Goal: Task Accomplishment & Management: Use online tool/utility

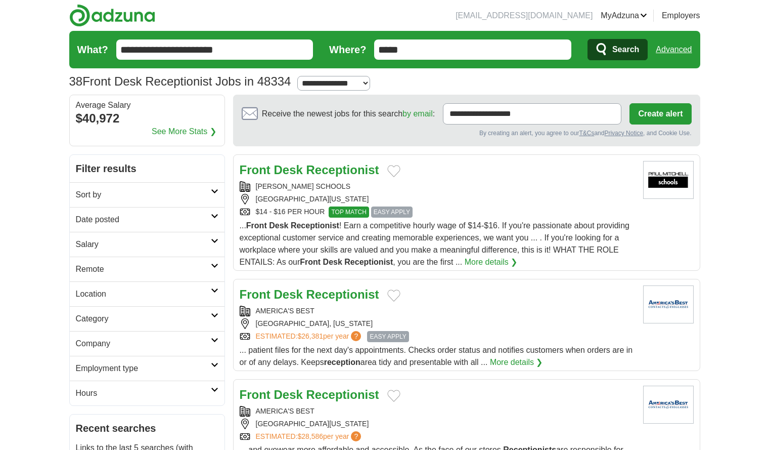
drag, startPoint x: 423, startPoint y: 48, endPoint x: 198, endPoint y: 9, distance: 228.8
click at [198, 9] on header "zjawad2004@gmail.com MyAdzuna Alerts Favorites Resumes ApplyIQ Preferences Post…" at bounding box center [384, 47] width 631 height 95
drag, startPoint x: 430, startPoint y: 50, endPoint x: 392, endPoint y: 54, distance: 38.2
click at [392, 54] on input "*****" at bounding box center [472, 49] width 197 height 20
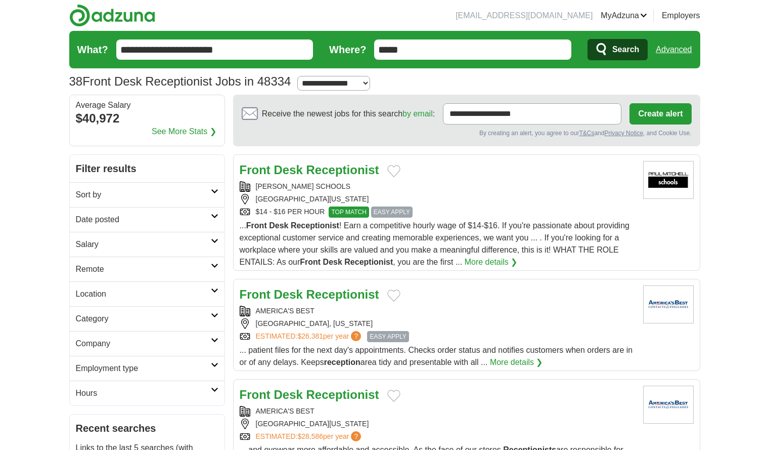
type input "*****"
click at [611, 41] on button "Search" at bounding box center [618, 49] width 60 height 21
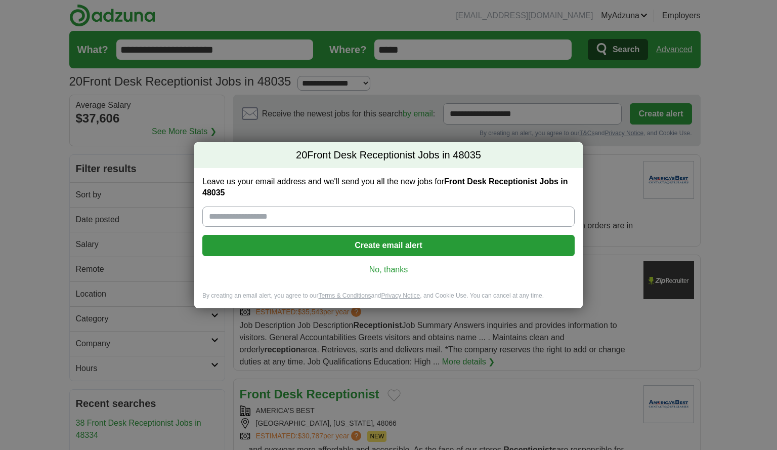
click at [394, 273] on link "No, thanks" at bounding box center [388, 269] width 356 height 11
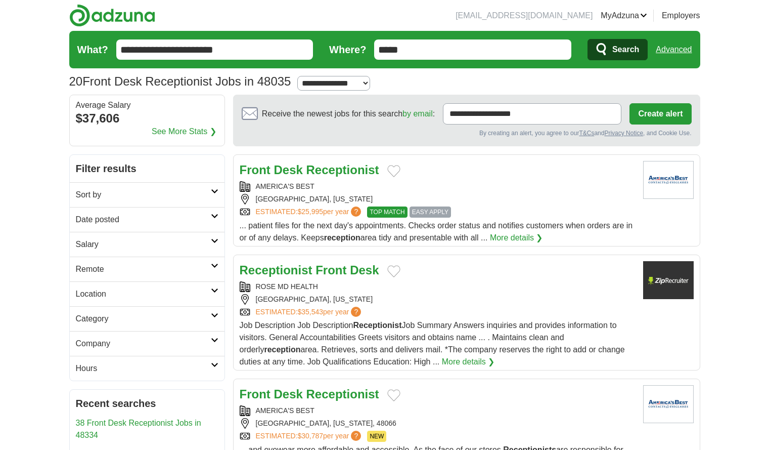
click at [661, 48] on link "Advanced" at bounding box center [674, 49] width 36 height 20
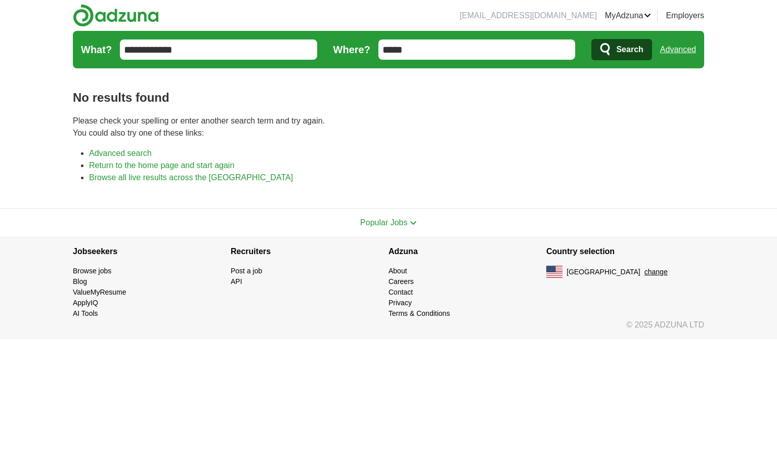
drag, startPoint x: 431, startPoint y: 54, endPoint x: 400, endPoint y: 54, distance: 31.4
click at [400, 54] on input "*****" at bounding box center [476, 49] width 197 height 20
type input "*****"
click at [591, 39] on button "Search" at bounding box center [621, 49] width 60 height 21
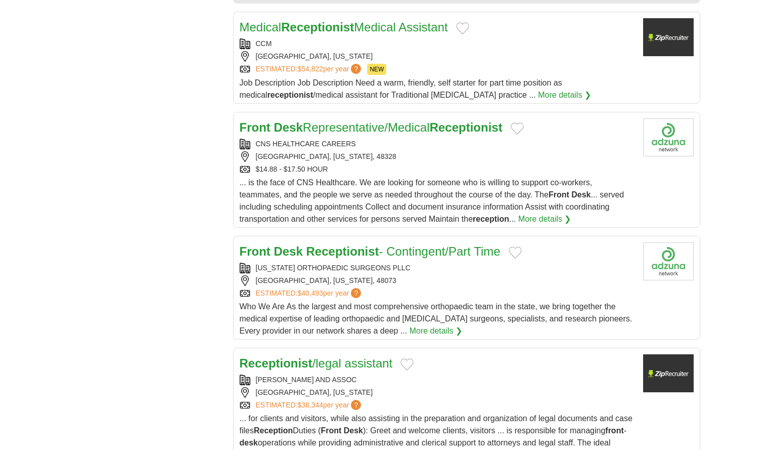
scroll to position [1184, 0]
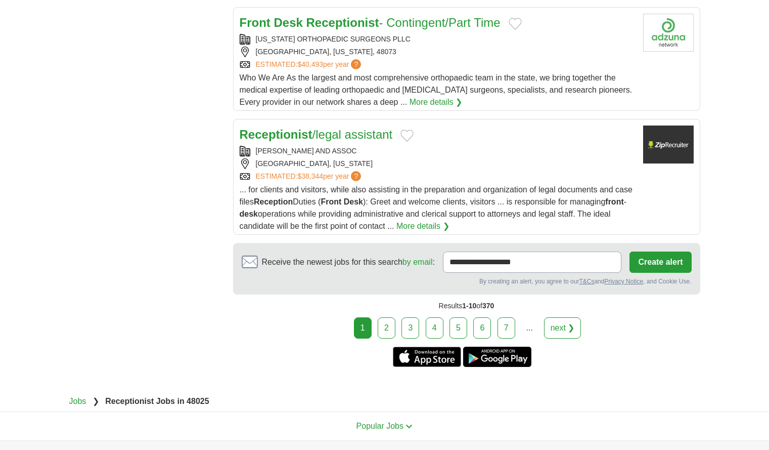
click at [389, 325] on link "2" at bounding box center [387, 327] width 18 height 21
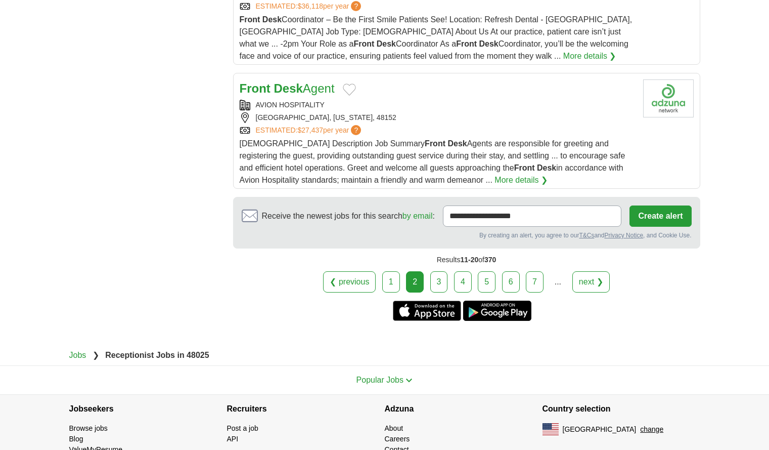
scroll to position [1269, 0]
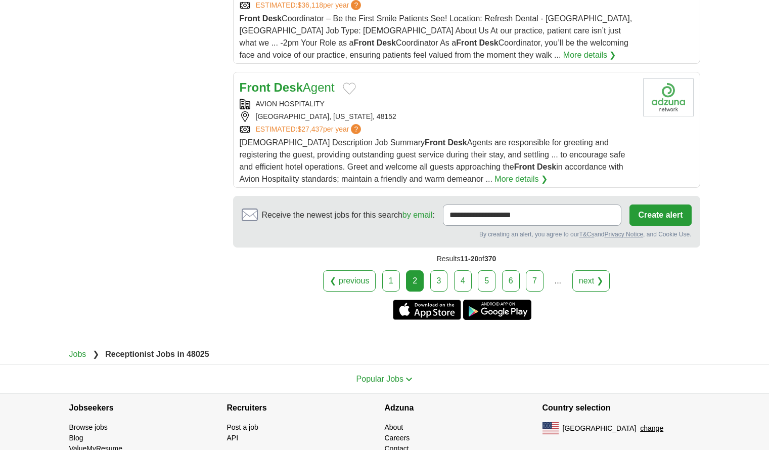
click at [438, 285] on link "3" at bounding box center [439, 280] width 18 height 21
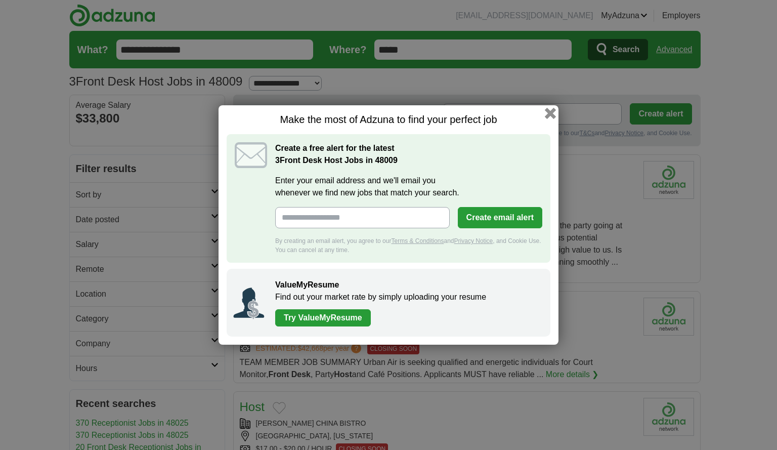
click at [549, 113] on button "button" at bounding box center [550, 113] width 11 height 11
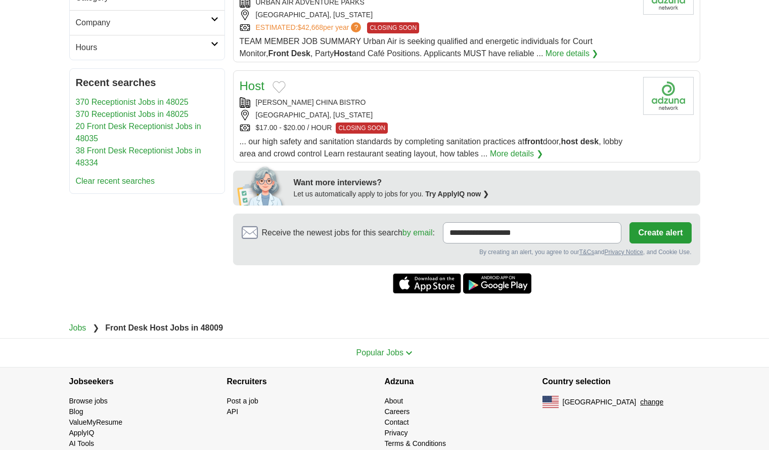
scroll to position [321, 0]
click at [257, 78] on link "Host" at bounding box center [252, 85] width 25 height 14
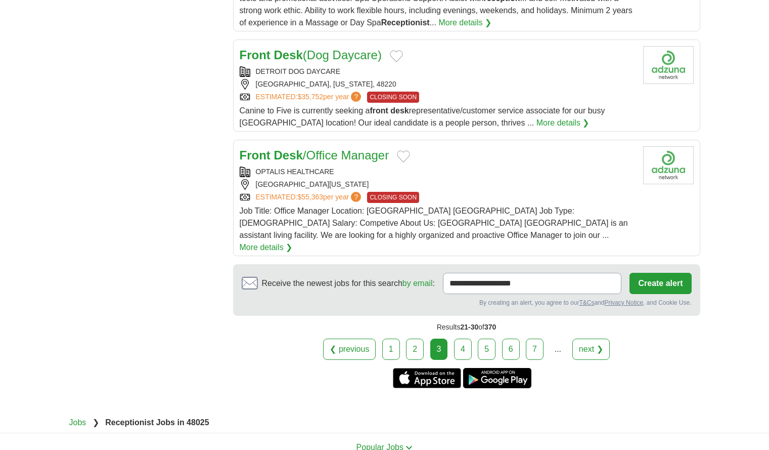
scroll to position [1071, 0]
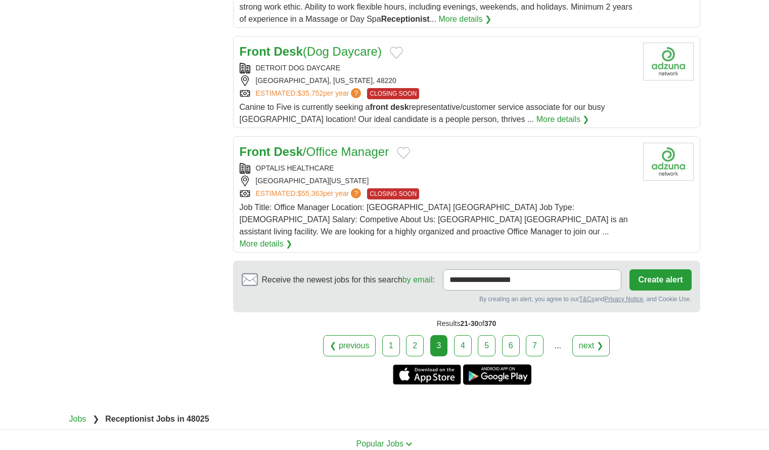
click at [463, 335] on link "4" at bounding box center [463, 345] width 18 height 21
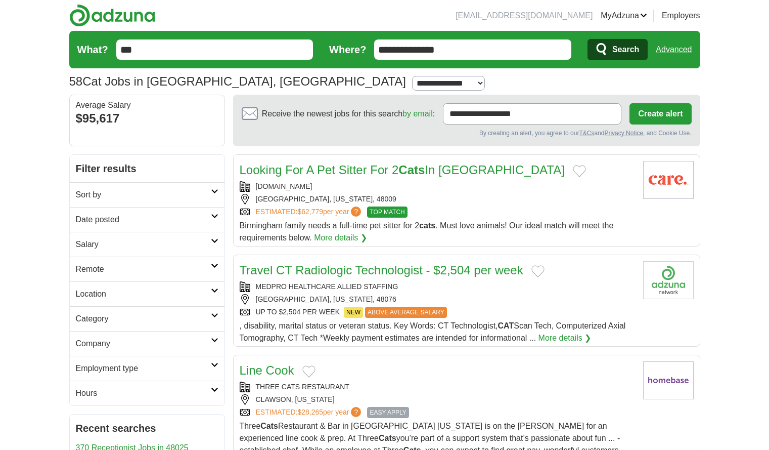
drag, startPoint x: 467, startPoint y: 49, endPoint x: 300, endPoint y: 35, distance: 167.5
click at [300, 35] on form "**********" at bounding box center [384, 49] width 631 height 37
type input "*****"
click at [588, 39] on button "Search" at bounding box center [618, 49] width 60 height 21
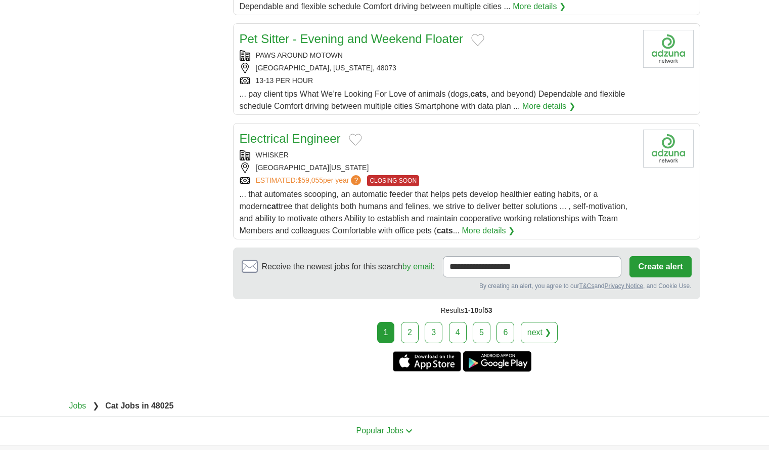
scroll to position [1102, 0]
click at [410, 324] on link "2" at bounding box center [410, 331] width 18 height 21
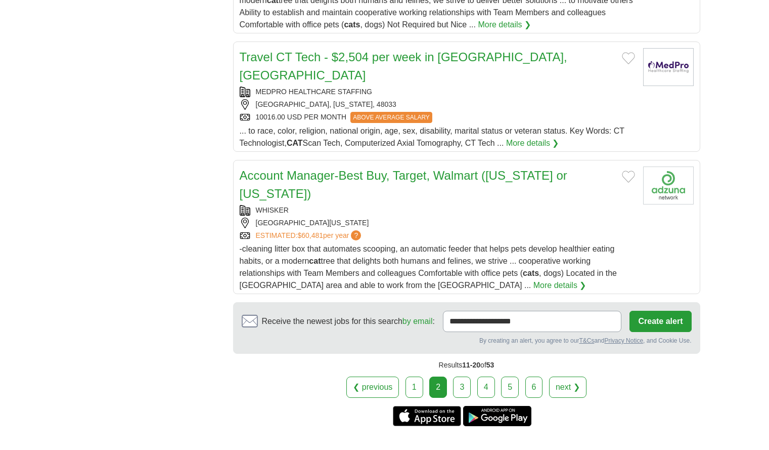
scroll to position [1152, 0]
click at [466, 376] on link "3" at bounding box center [462, 386] width 18 height 21
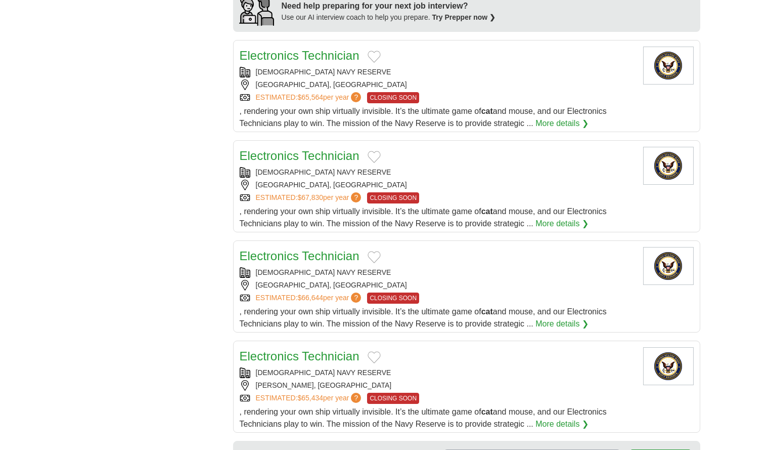
scroll to position [1084, 0]
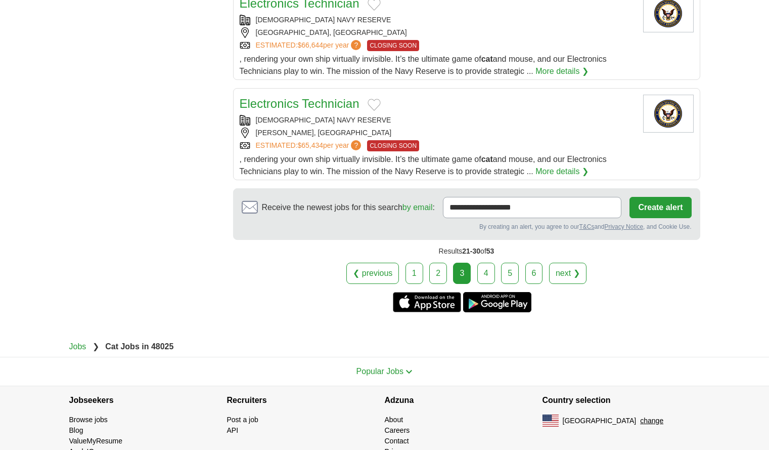
click at [486, 271] on link "4" at bounding box center [486, 273] width 18 height 21
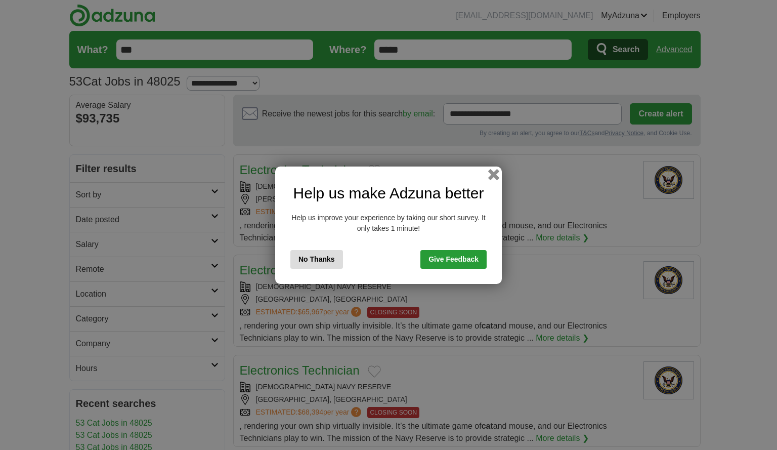
click at [490, 175] on button "button" at bounding box center [493, 173] width 11 height 11
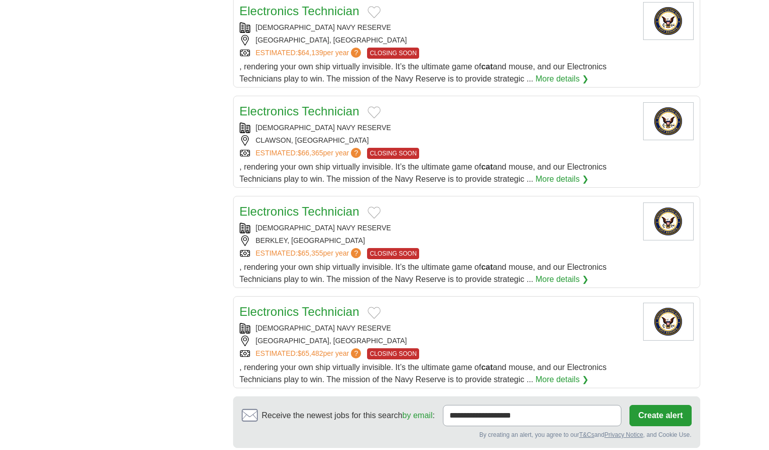
scroll to position [1093, 0]
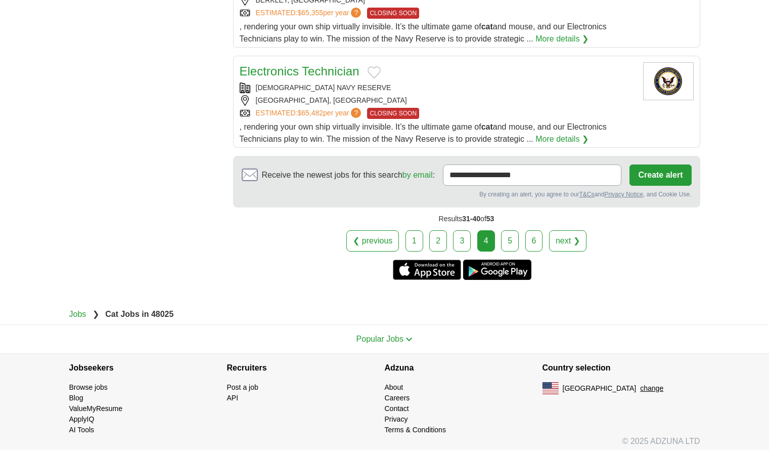
click at [509, 242] on link "5" at bounding box center [510, 240] width 18 height 21
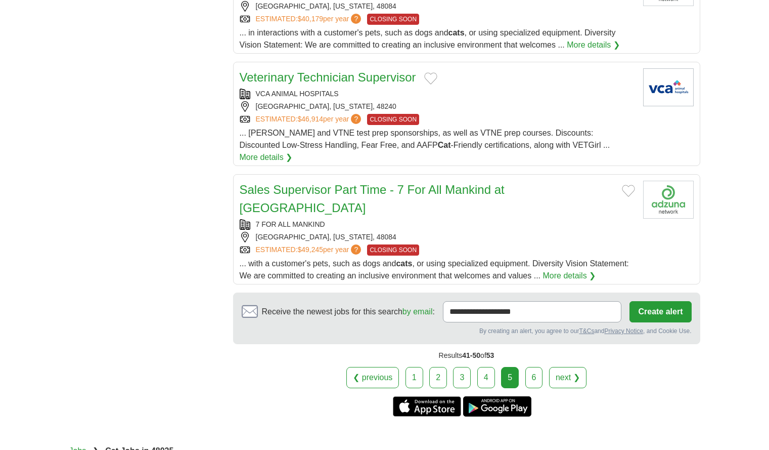
scroll to position [986, 0]
click at [537, 366] on link "6" at bounding box center [535, 376] width 18 height 21
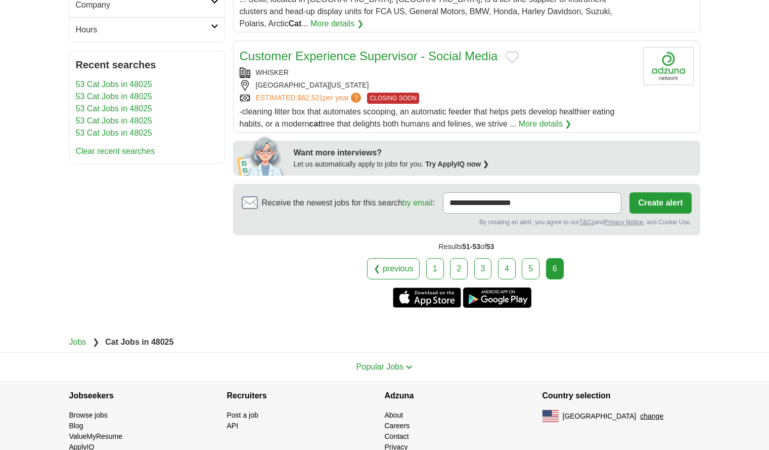
scroll to position [339, 0]
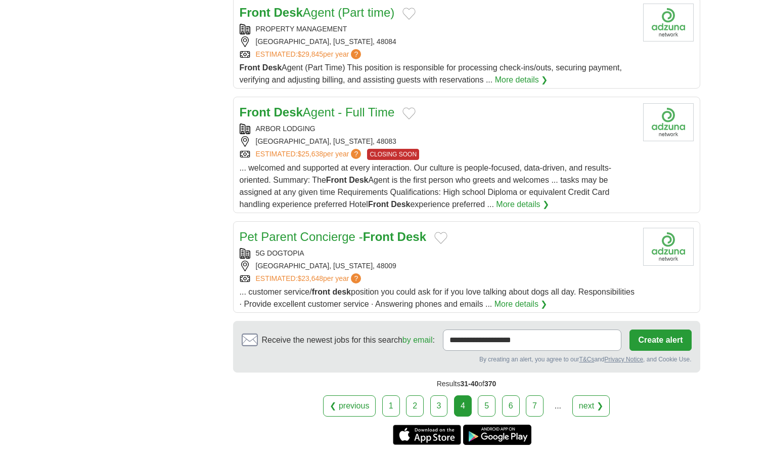
scroll to position [1147, 0]
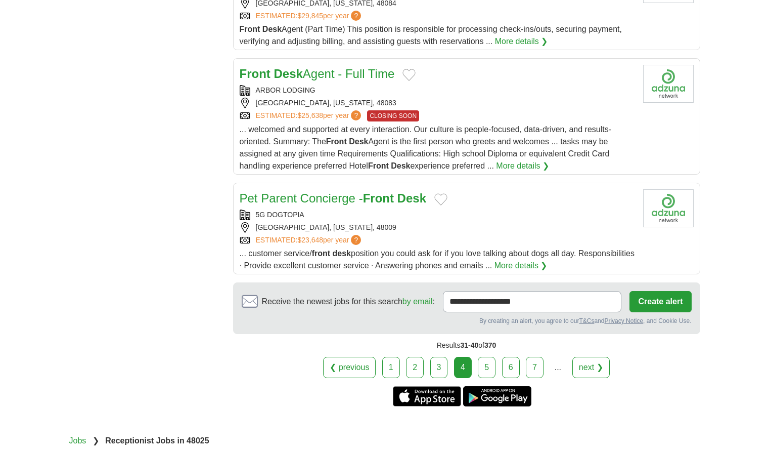
click at [482, 357] on link "5" at bounding box center [487, 367] width 18 height 21
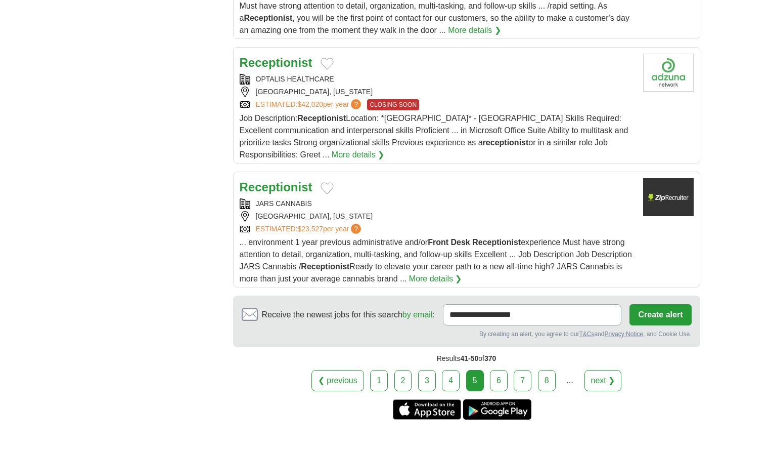
scroll to position [1163, 0]
click at [497, 369] on link "6" at bounding box center [499, 379] width 18 height 21
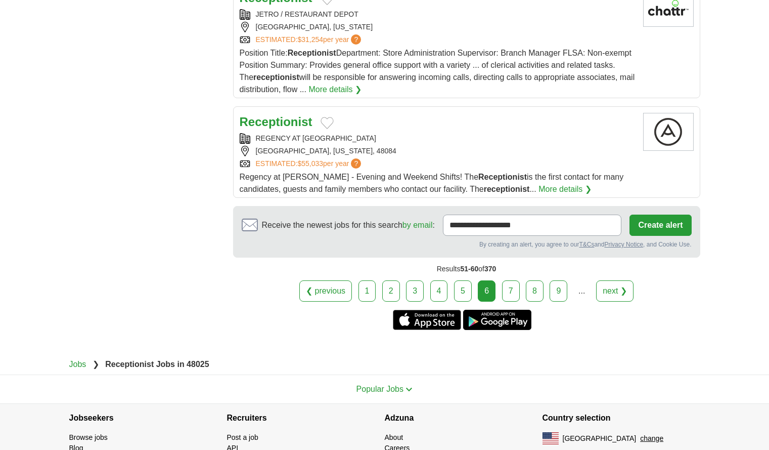
scroll to position [1265, 0]
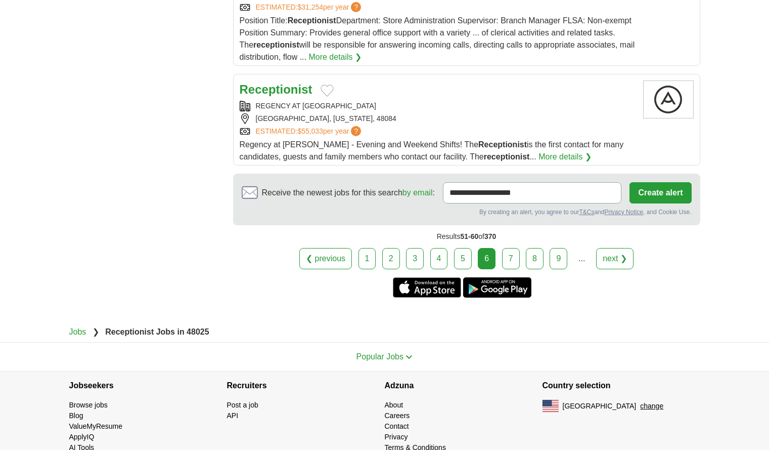
click at [507, 259] on link "7" at bounding box center [511, 258] width 18 height 21
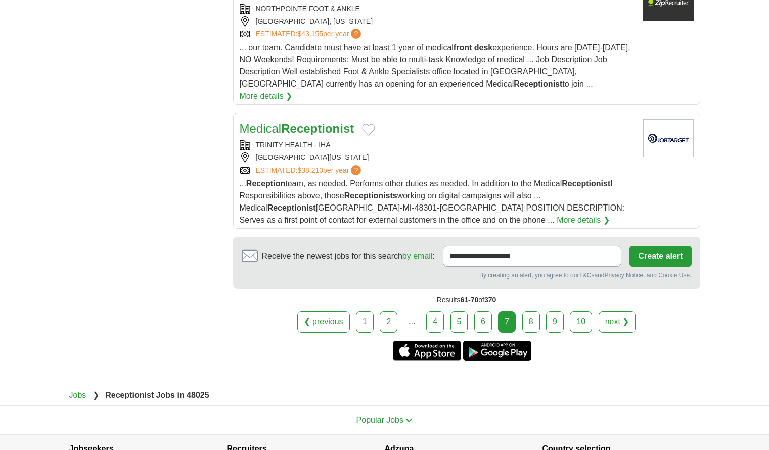
scroll to position [1209, 0]
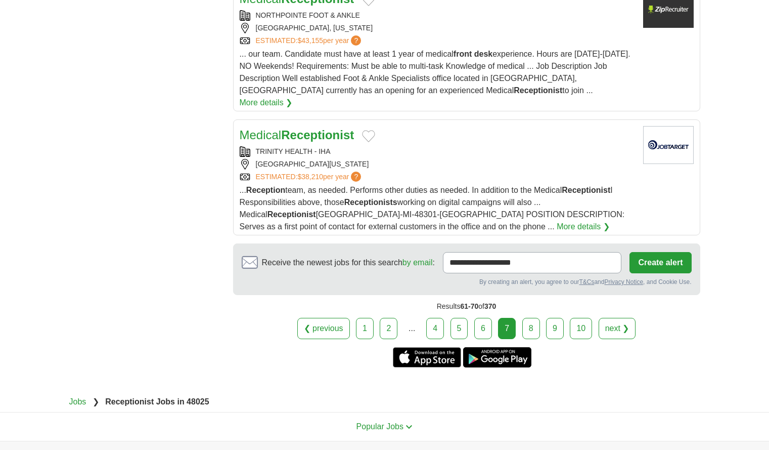
click at [524, 318] on link "8" at bounding box center [531, 328] width 18 height 21
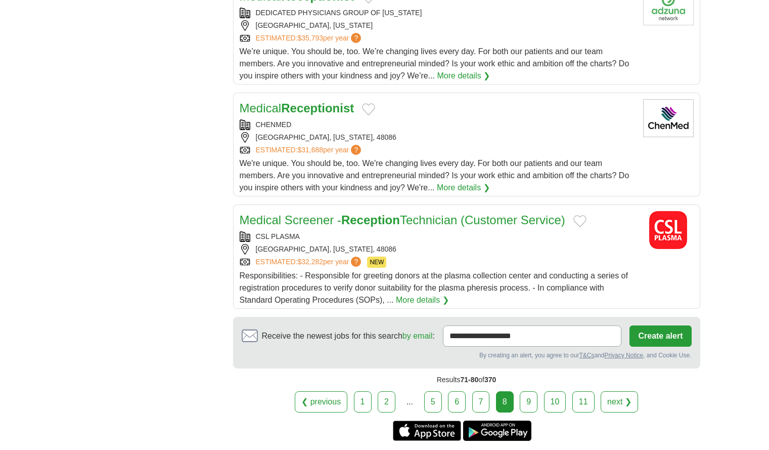
scroll to position [1163, 0]
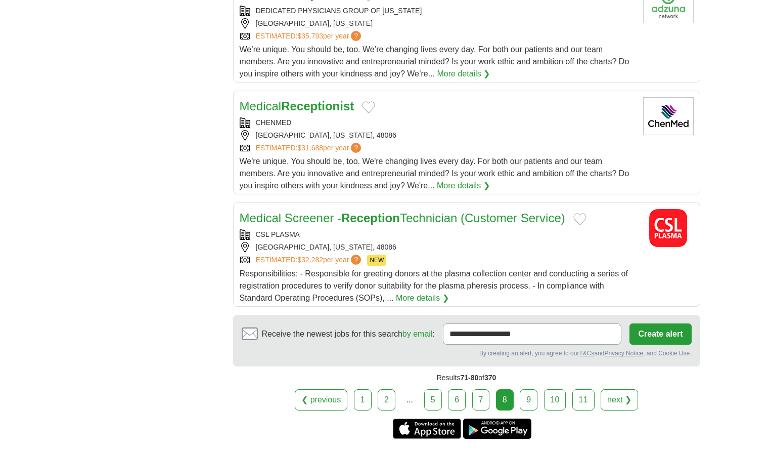
click at [525, 389] on link "9" at bounding box center [529, 399] width 18 height 21
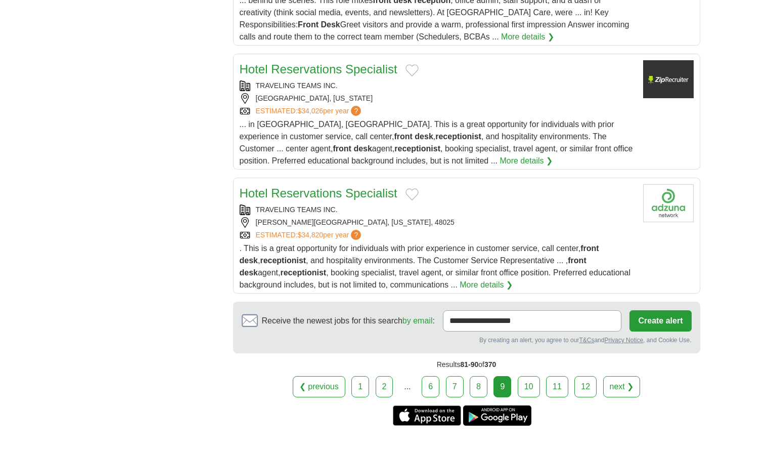
scroll to position [1214, 0]
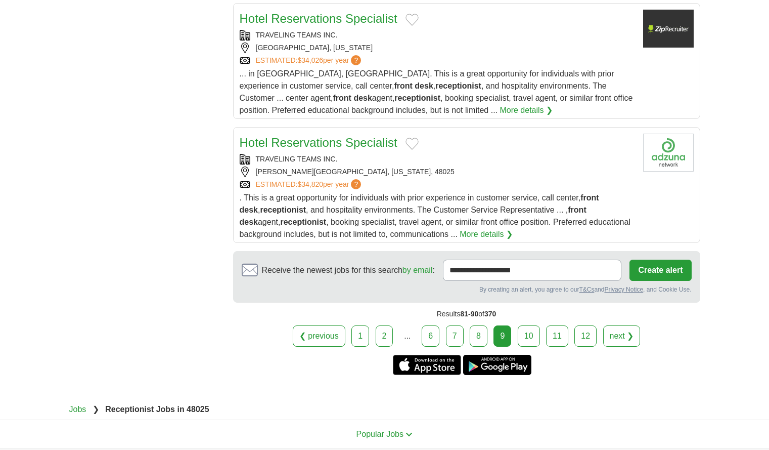
click at [533, 325] on link "10" at bounding box center [529, 335] width 22 height 21
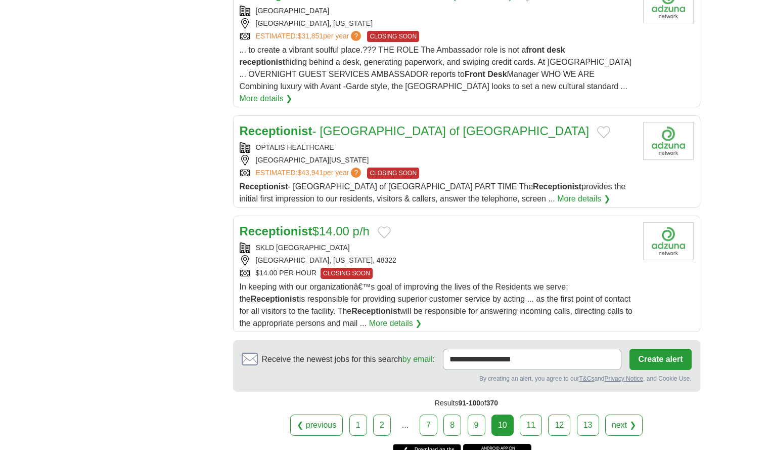
scroll to position [1113, 0]
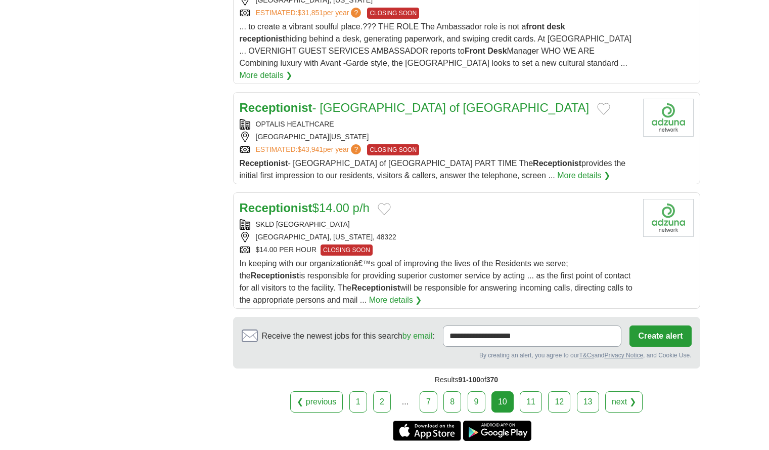
click at [528, 391] on link "11" at bounding box center [531, 401] width 22 height 21
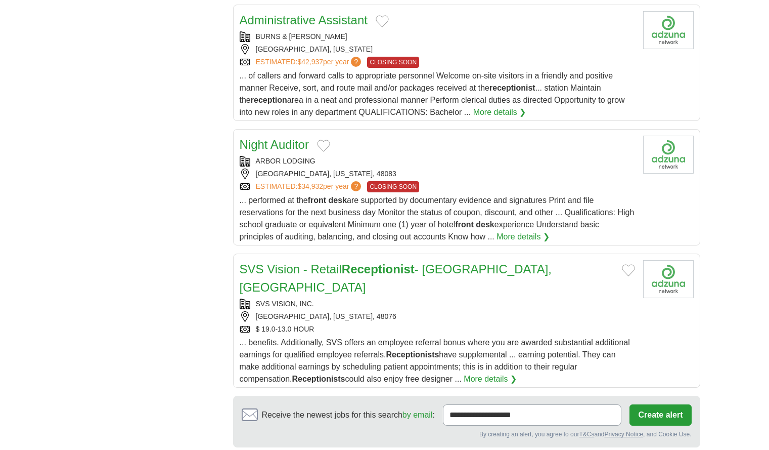
scroll to position [1113, 0]
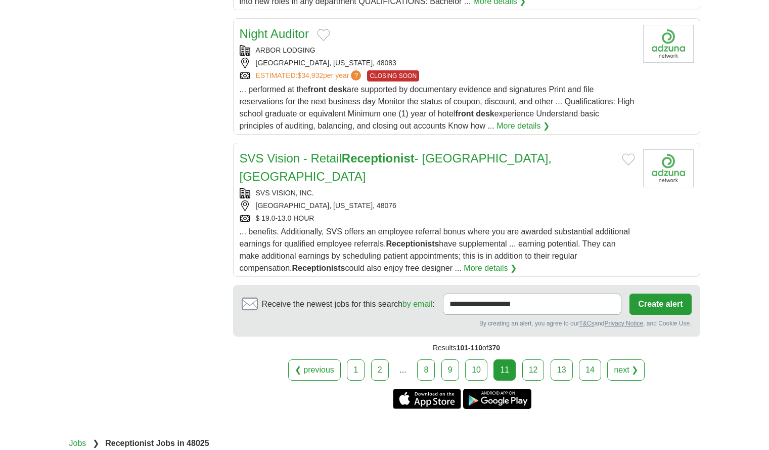
click at [535, 359] on link "12" at bounding box center [533, 369] width 22 height 21
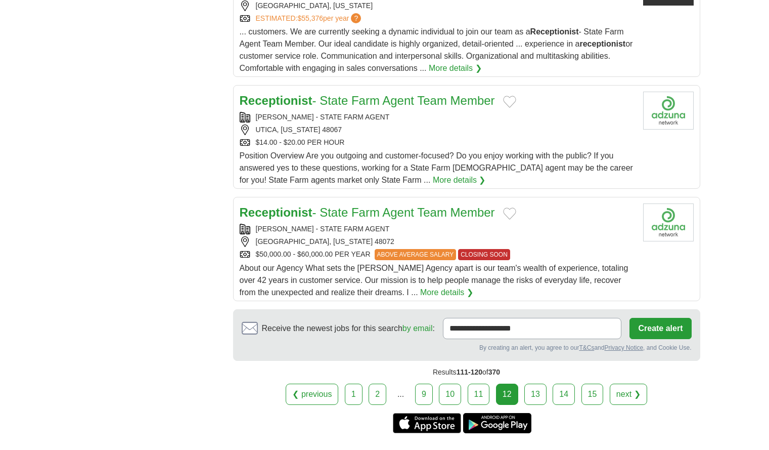
scroll to position [1163, 0]
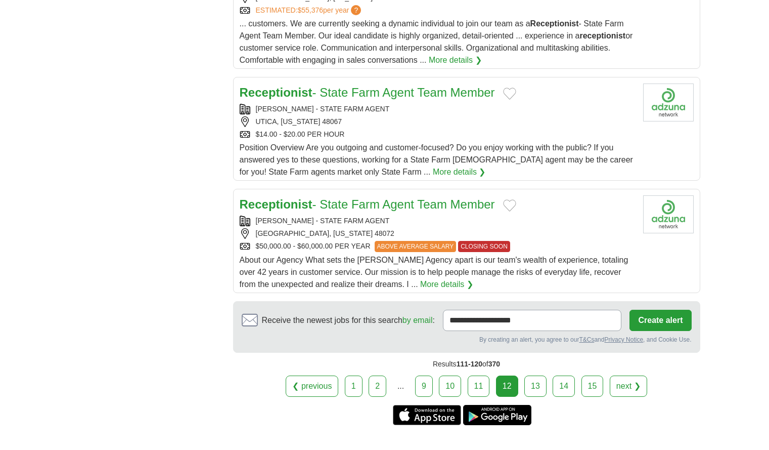
click at [542, 387] on link "13" at bounding box center [536, 385] width 22 height 21
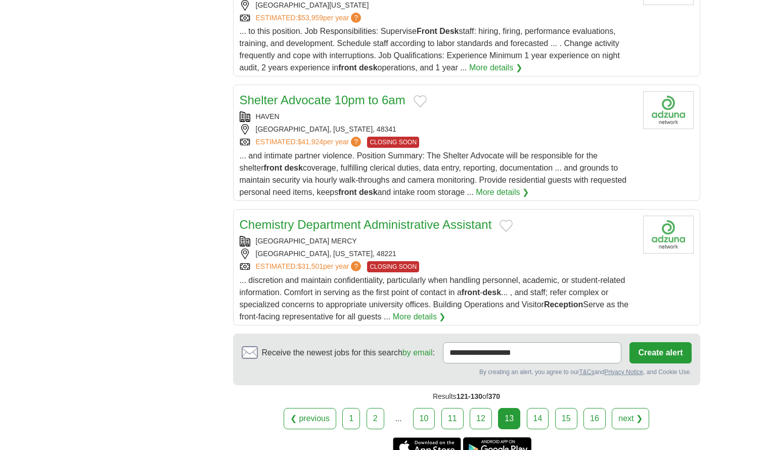
scroll to position [1163, 0]
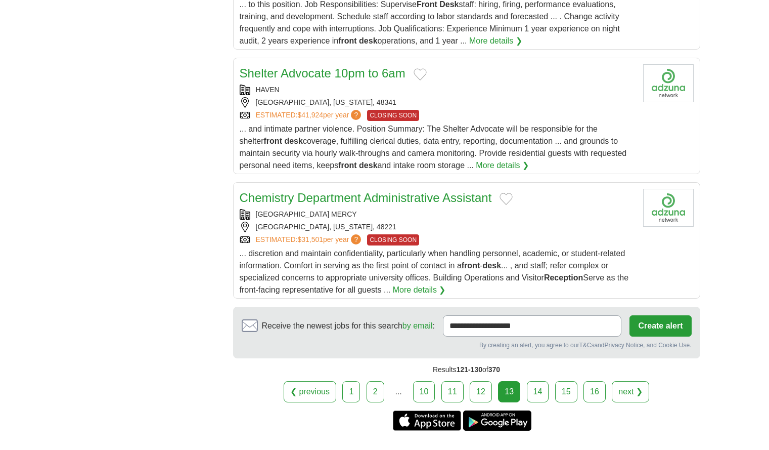
click at [544, 381] on link "14" at bounding box center [538, 391] width 22 height 21
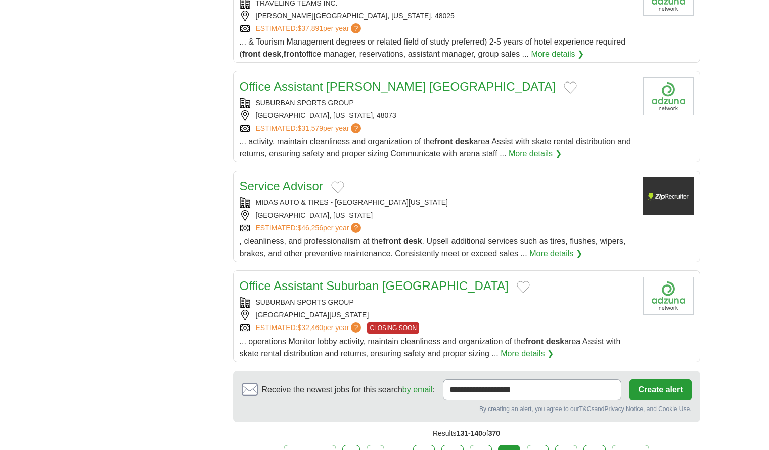
scroll to position [1062, 0]
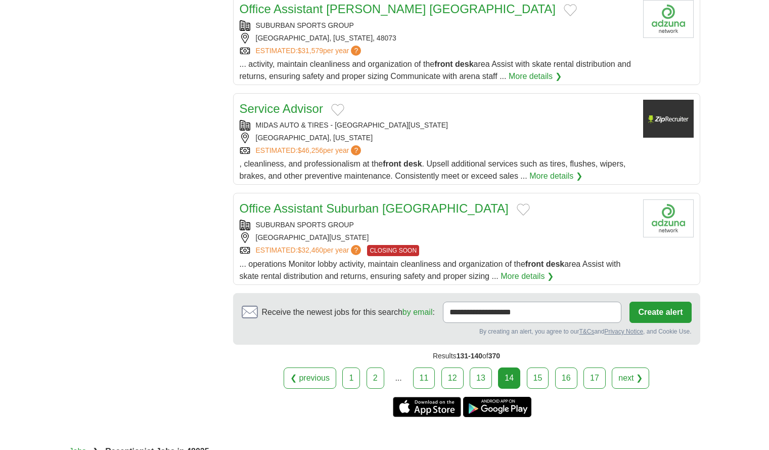
click at [540, 367] on link "15" at bounding box center [538, 377] width 22 height 21
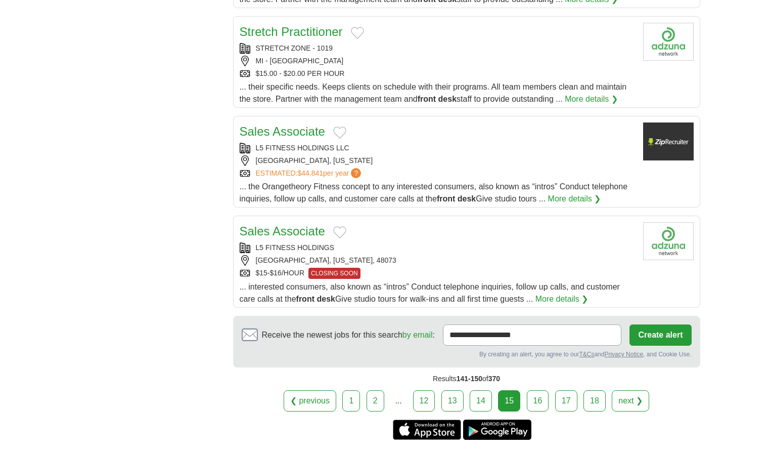
scroll to position [1012, 0]
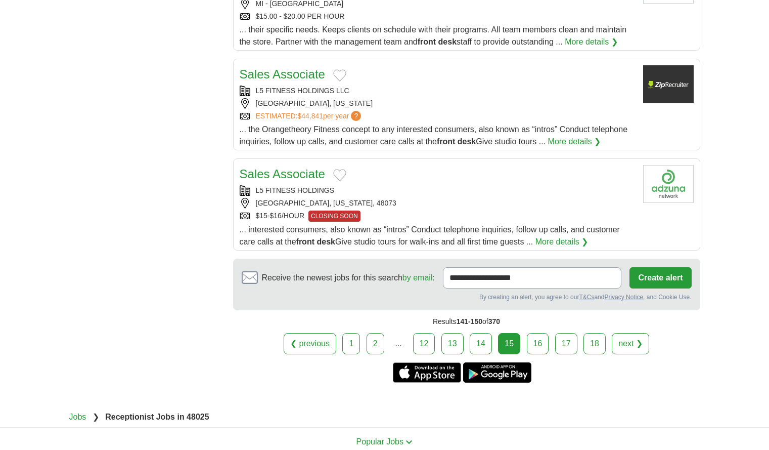
click at [544, 346] on link "16" at bounding box center [538, 343] width 22 height 21
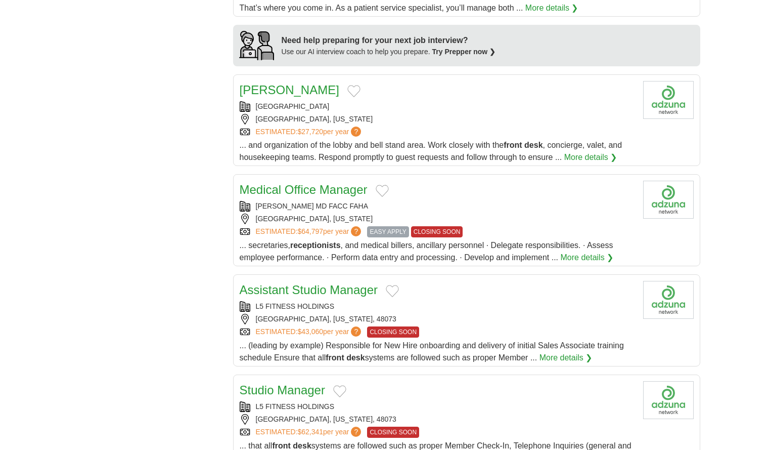
scroll to position [961, 0]
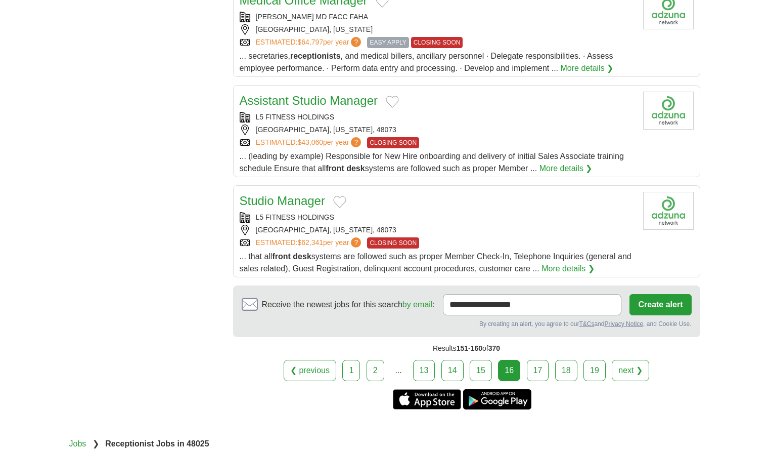
click at [541, 371] on link "17" at bounding box center [538, 370] width 22 height 21
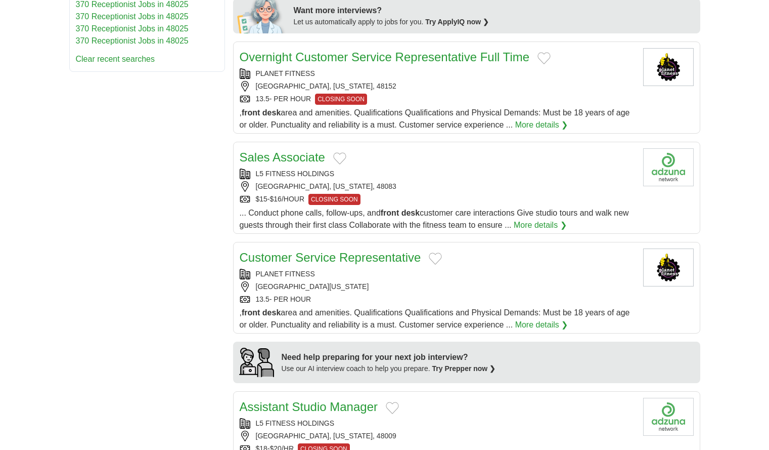
scroll to position [405, 0]
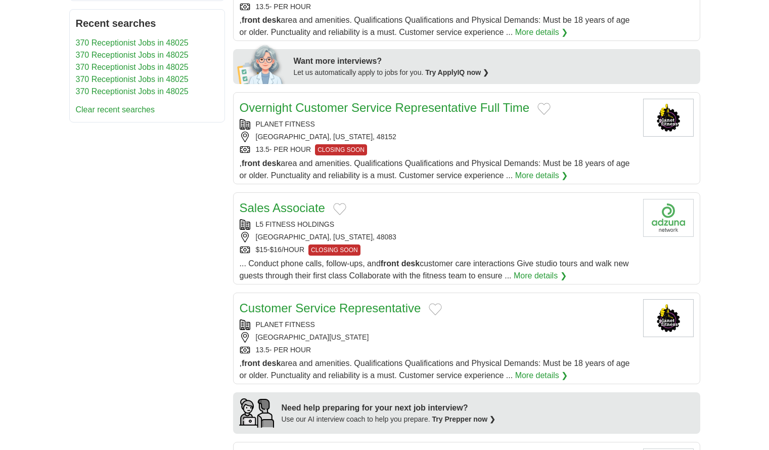
click at [486, 110] on link "Overnight Customer Service Representative Full Time" at bounding box center [385, 108] width 290 height 14
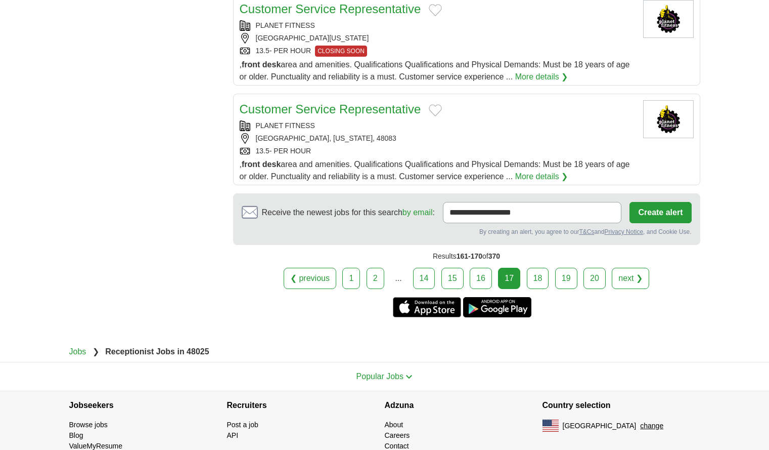
scroll to position [1096, 0]
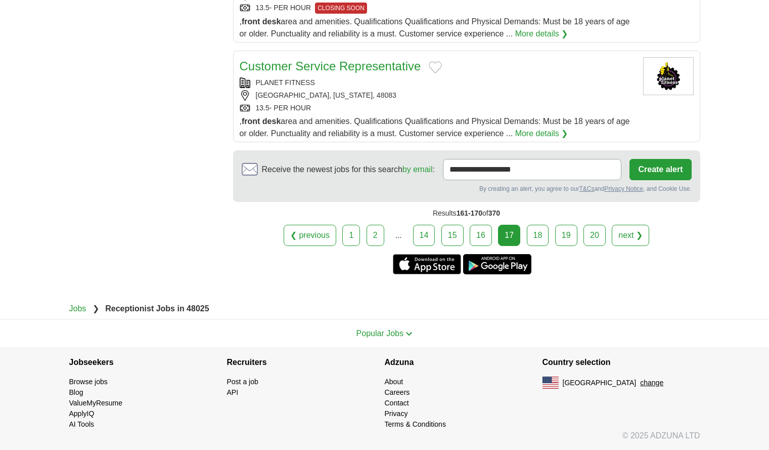
click at [529, 235] on link "18" at bounding box center [538, 235] width 22 height 21
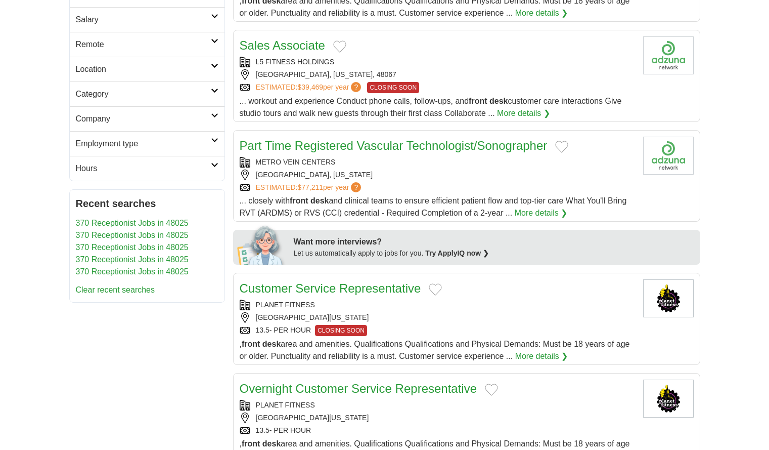
scroll to position [439, 0]
